Goal: Task Accomplishment & Management: Manage account settings

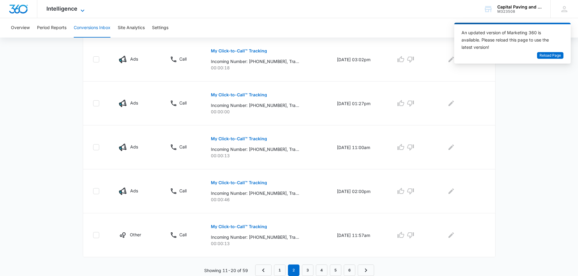
click at [63, 5] on span "Intelligence" at bounding box center [61, 8] width 31 height 6
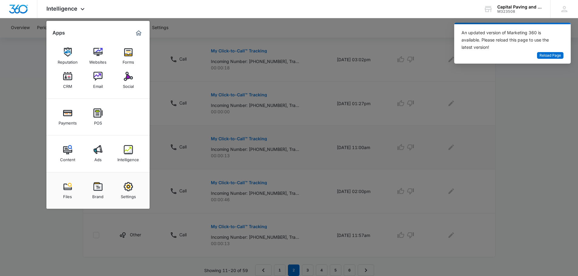
click at [97, 148] on img at bounding box center [97, 149] width 9 height 9
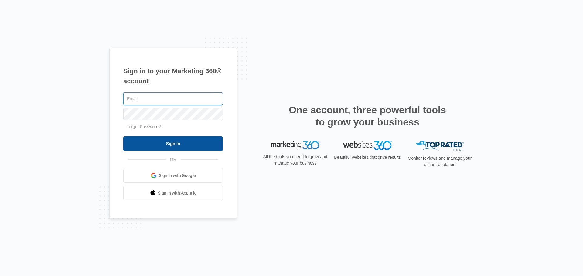
type input "[EMAIL_ADDRESS][DOMAIN_NAME]"
click at [156, 141] on input "Sign In" at bounding box center [173, 144] width 100 height 15
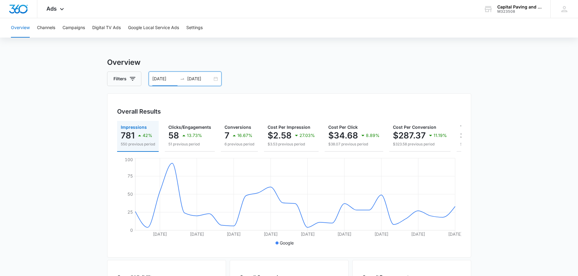
click at [162, 77] on input "09/06/2025" at bounding box center [164, 79] width 25 height 7
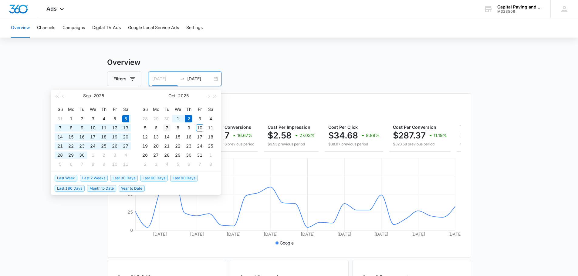
type input "10/07/2025"
click at [166, 127] on div "7" at bounding box center [166, 127] width 7 height 7
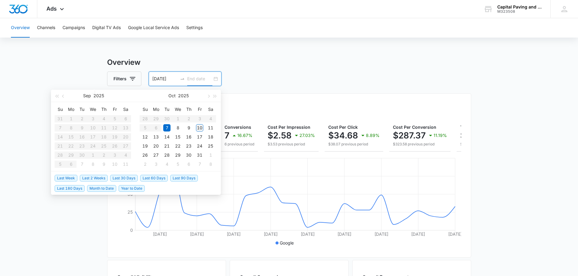
type input "10/10/2025"
click at [200, 127] on div "10" at bounding box center [199, 127] width 7 height 7
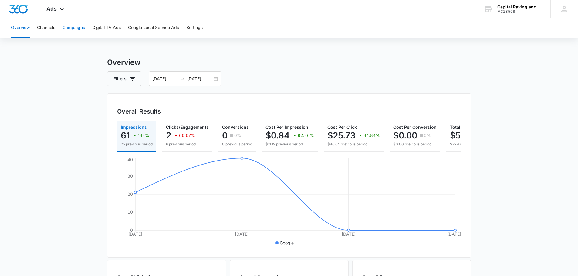
click at [68, 29] on button "Campaigns" at bounding box center [74, 27] width 22 height 19
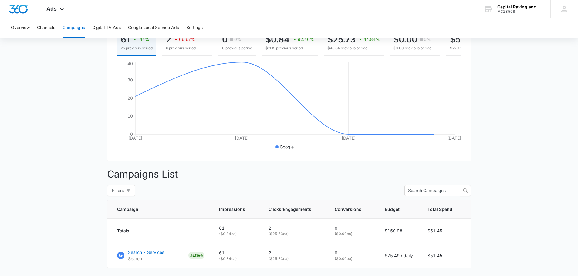
scroll to position [136, 0]
